Goal: Task Accomplishment & Management: Complete application form

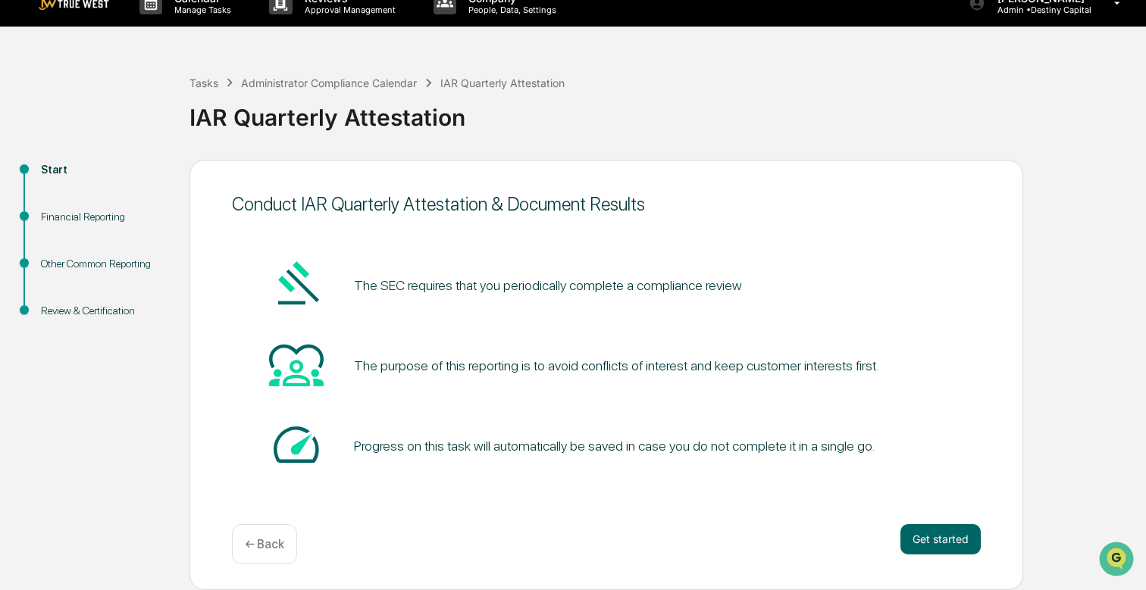
scroll to position [20, 0]
click at [939, 538] on button "Get started" at bounding box center [940, 539] width 80 height 30
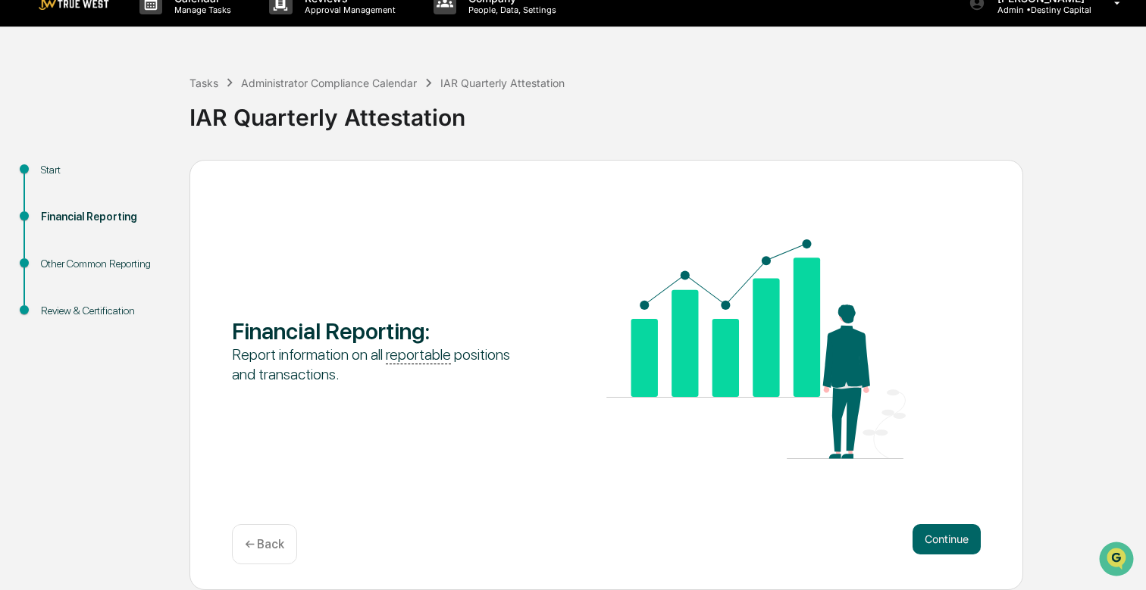
click at [939, 538] on button "Continue" at bounding box center [946, 539] width 68 height 30
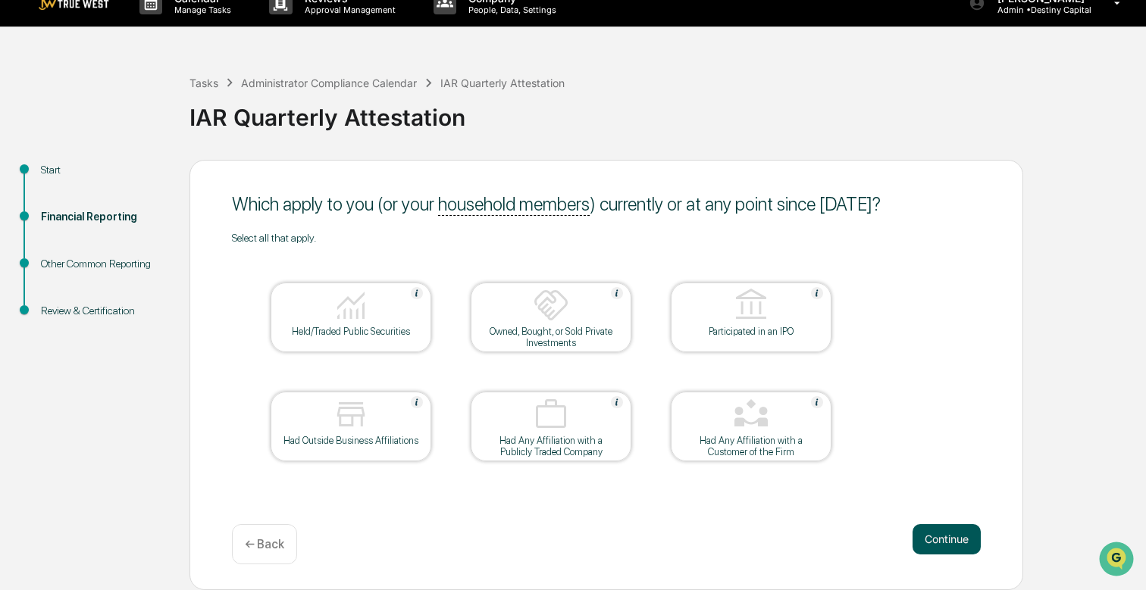
click at [930, 536] on button "Continue" at bounding box center [946, 539] width 68 height 30
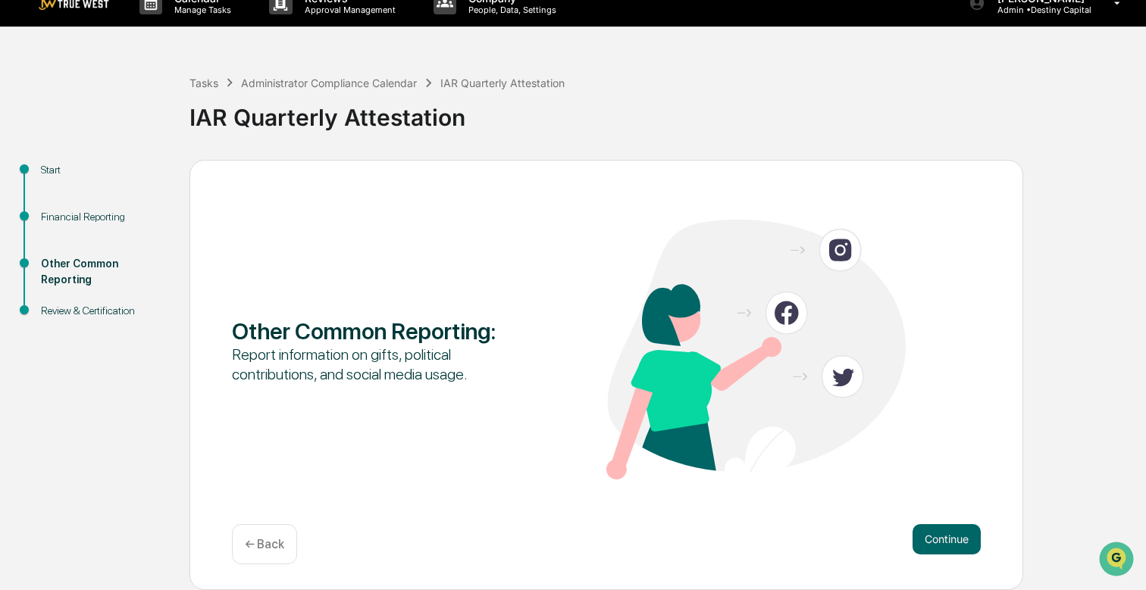
click at [930, 536] on button "Continue" at bounding box center [946, 539] width 68 height 30
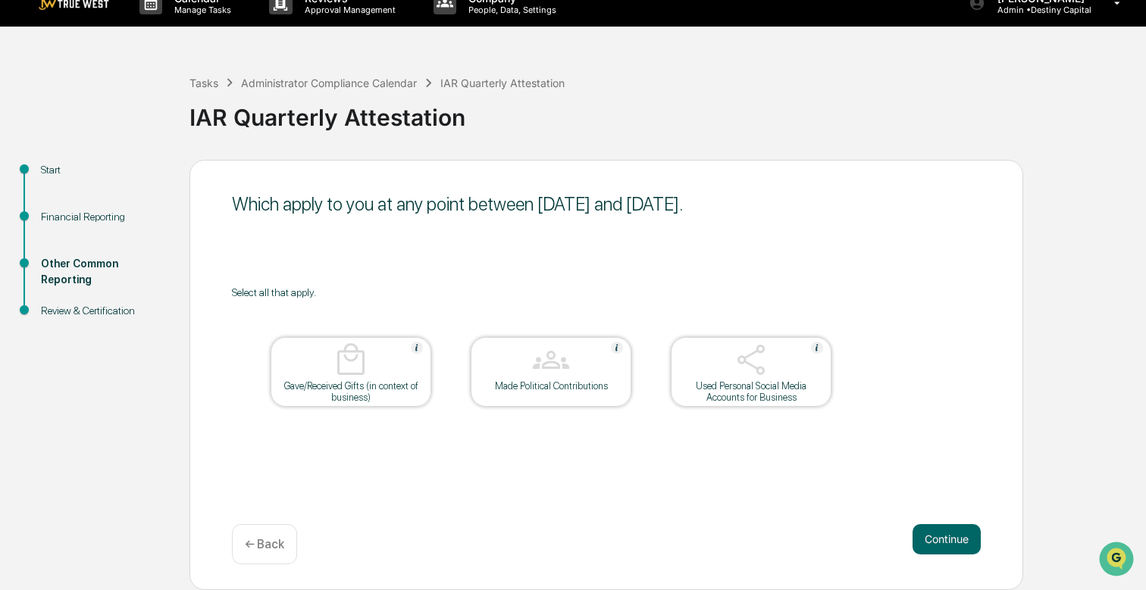
click at [930, 536] on button "Continue" at bounding box center [946, 539] width 68 height 30
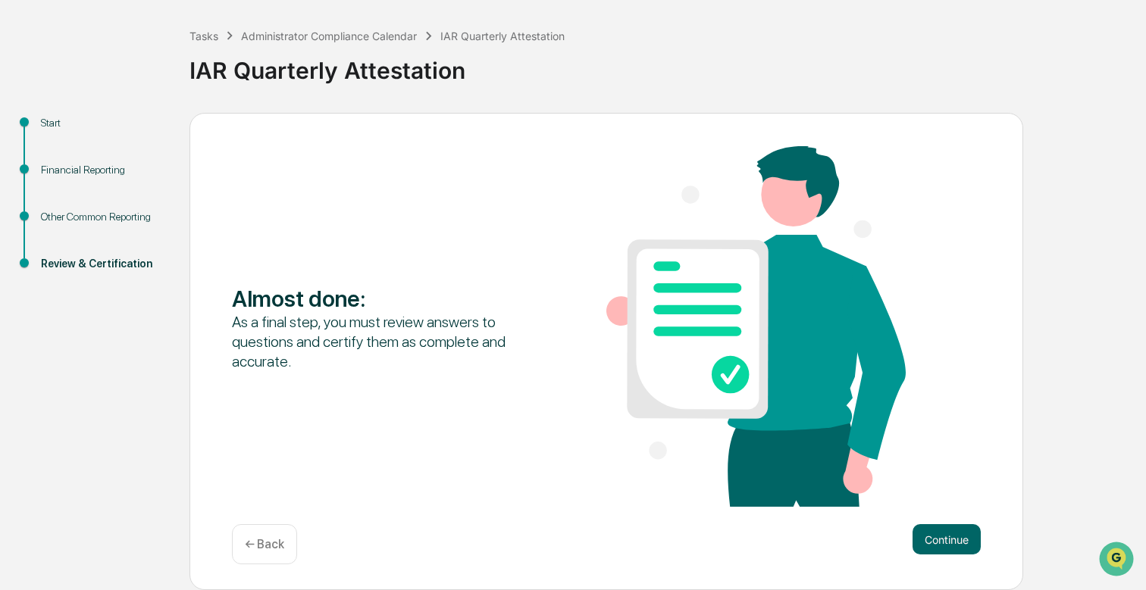
scroll to position [68, 0]
click at [952, 536] on button "Continue" at bounding box center [946, 539] width 68 height 30
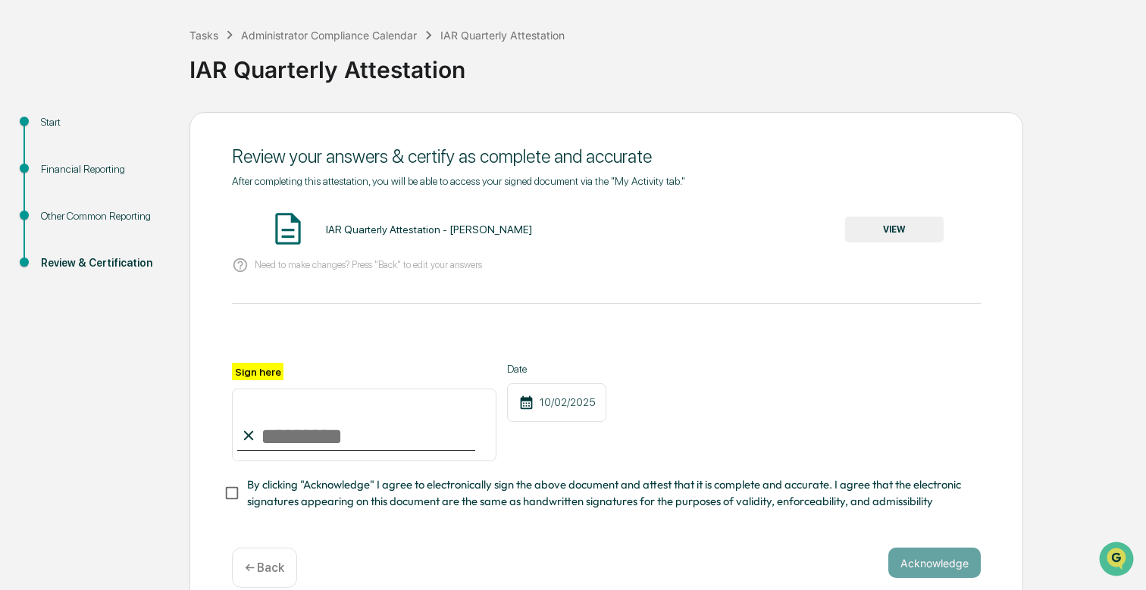
click at [282, 435] on input "Sign here" at bounding box center [364, 425] width 264 height 73
type input "**********"
click at [934, 561] on button "Acknowledge" at bounding box center [934, 563] width 92 height 30
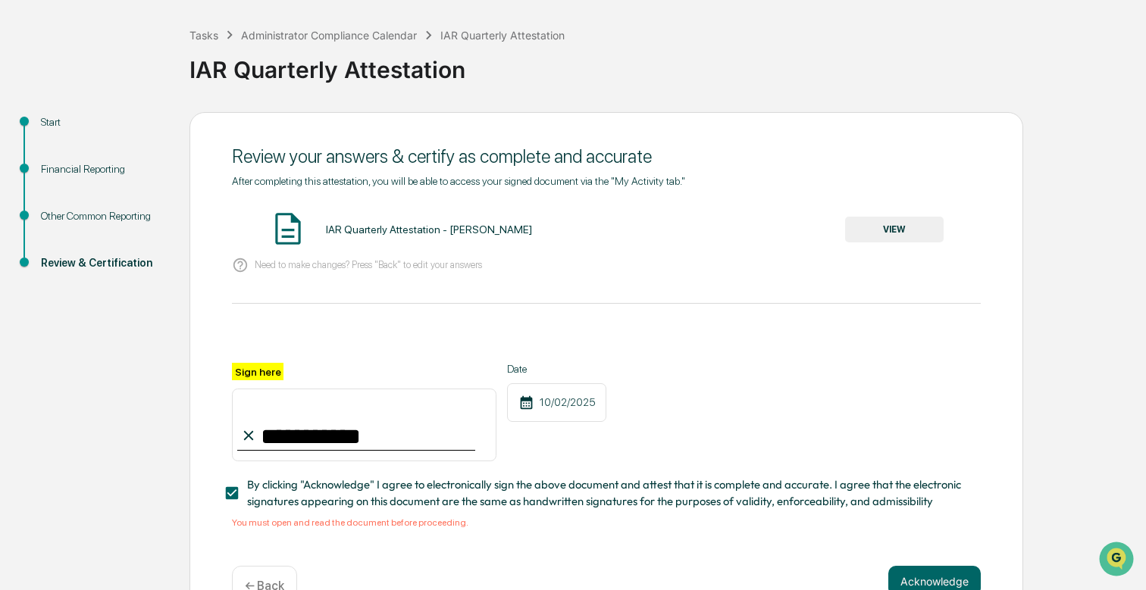
click at [901, 230] on button "VIEW" at bounding box center [894, 230] width 98 height 26
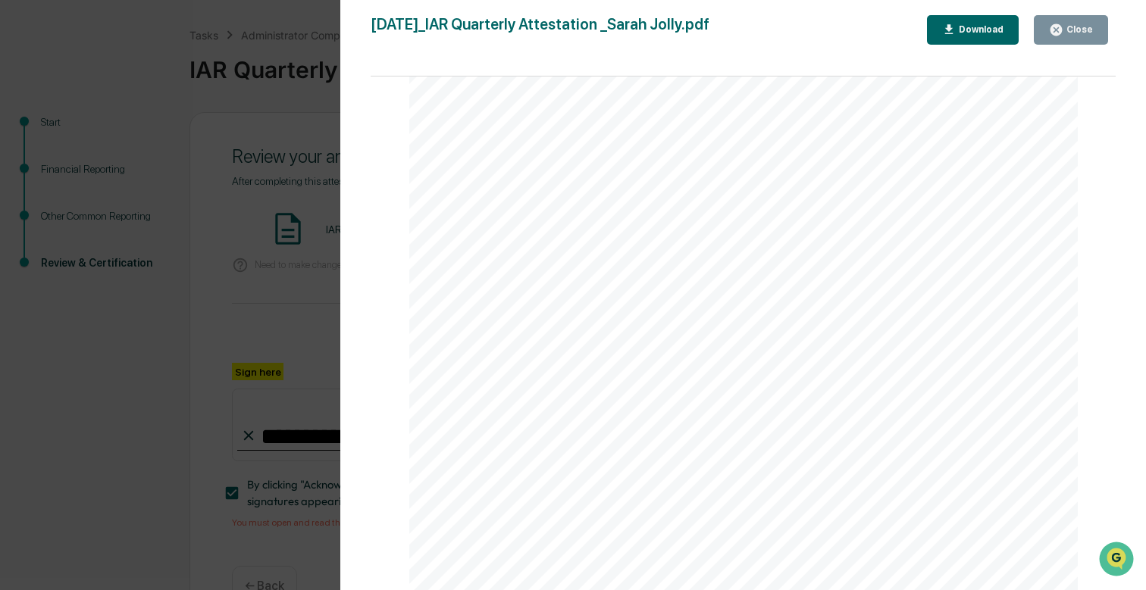
scroll to position [2458, 0]
click at [1071, 34] on div "Close" at bounding box center [1078, 29] width 30 height 11
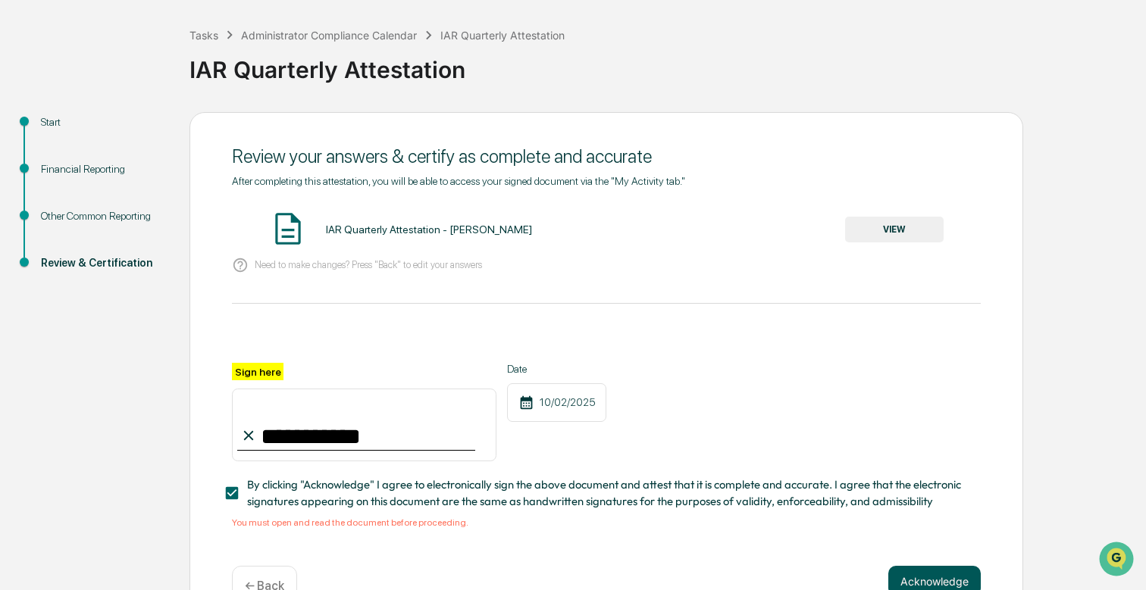
click at [923, 578] on button "Acknowledge" at bounding box center [934, 581] width 92 height 30
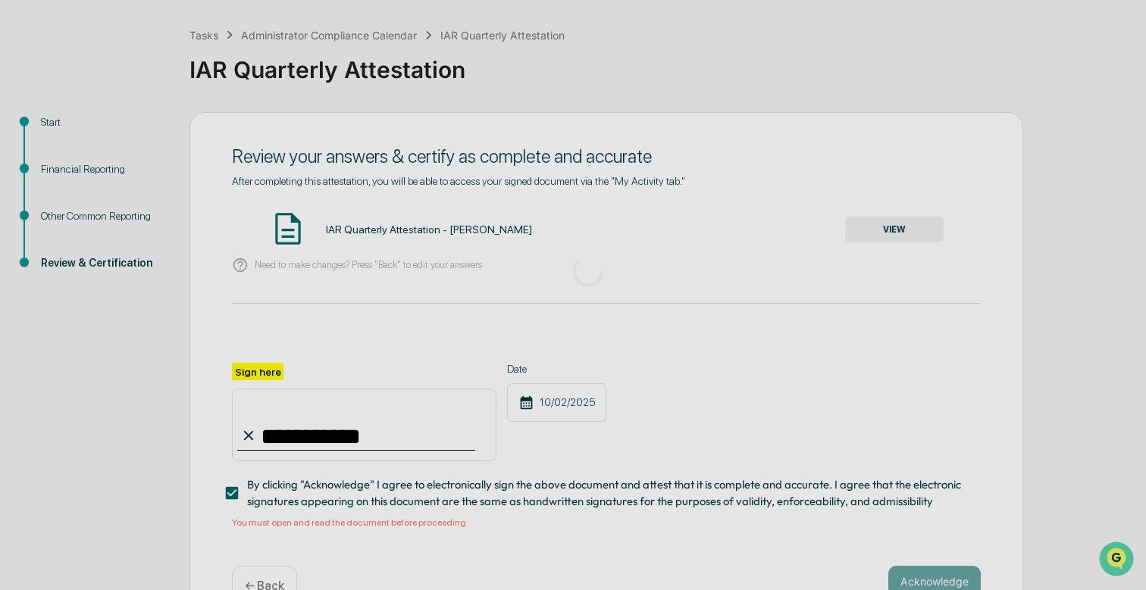
scroll to position [20, 0]
